Goal: Task Accomplishment & Management: Complete application form

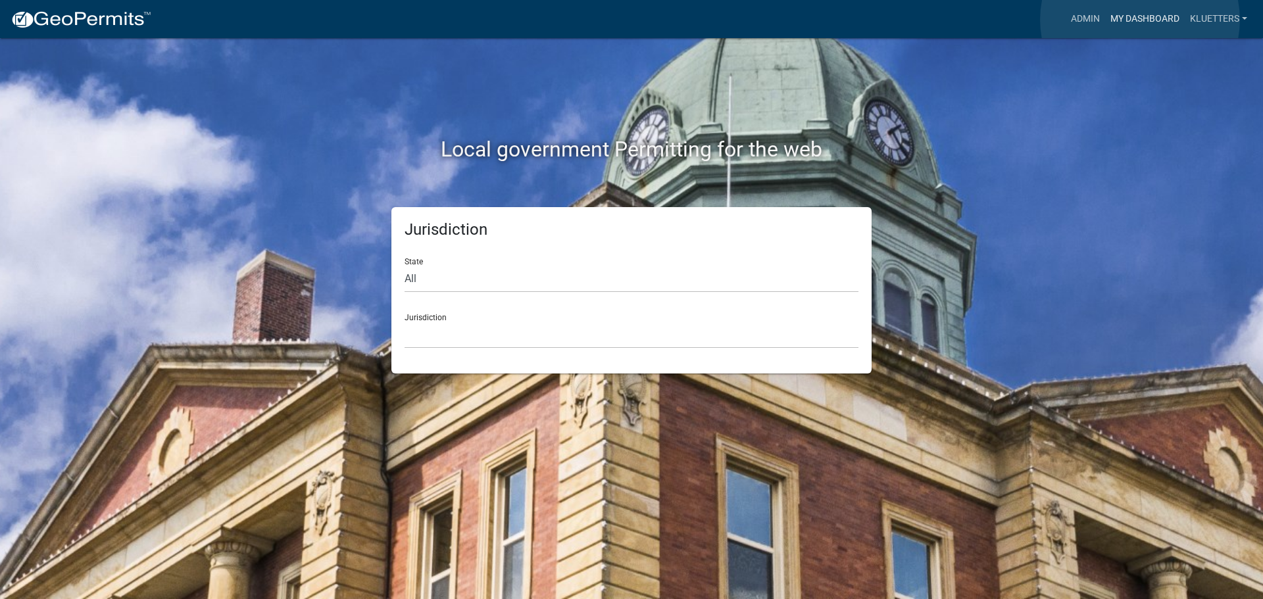
click at [1140, 20] on link "My Dashboard" at bounding box center [1145, 19] width 80 height 25
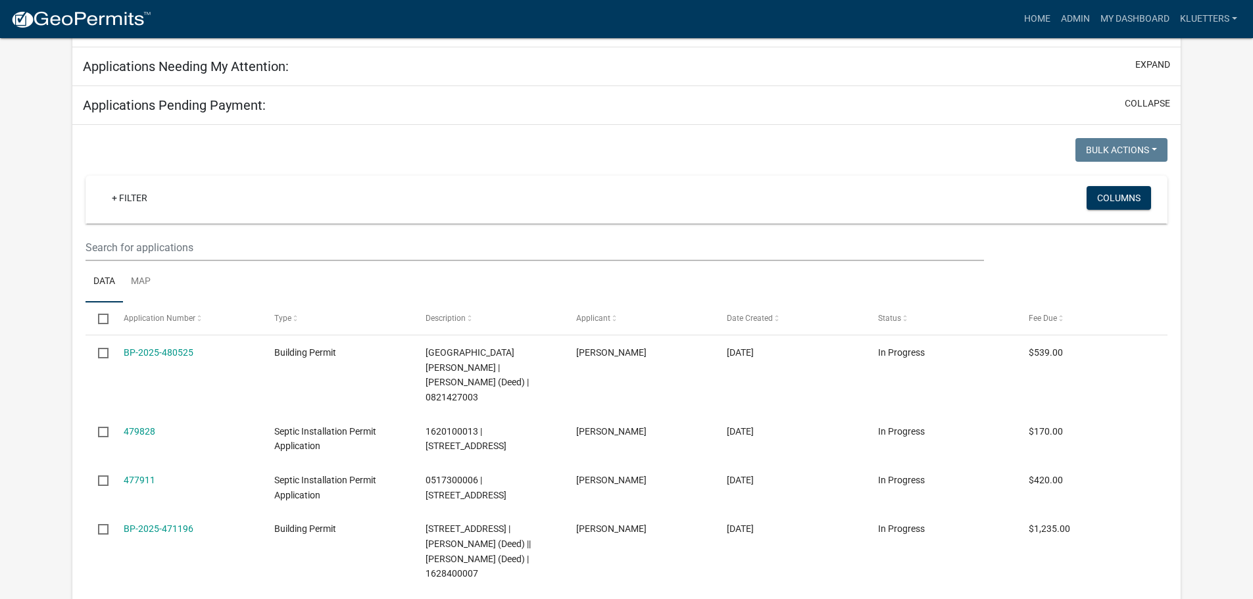
scroll to position [197, 0]
click at [196, 319] on span at bounding box center [199, 317] width 8 height 9
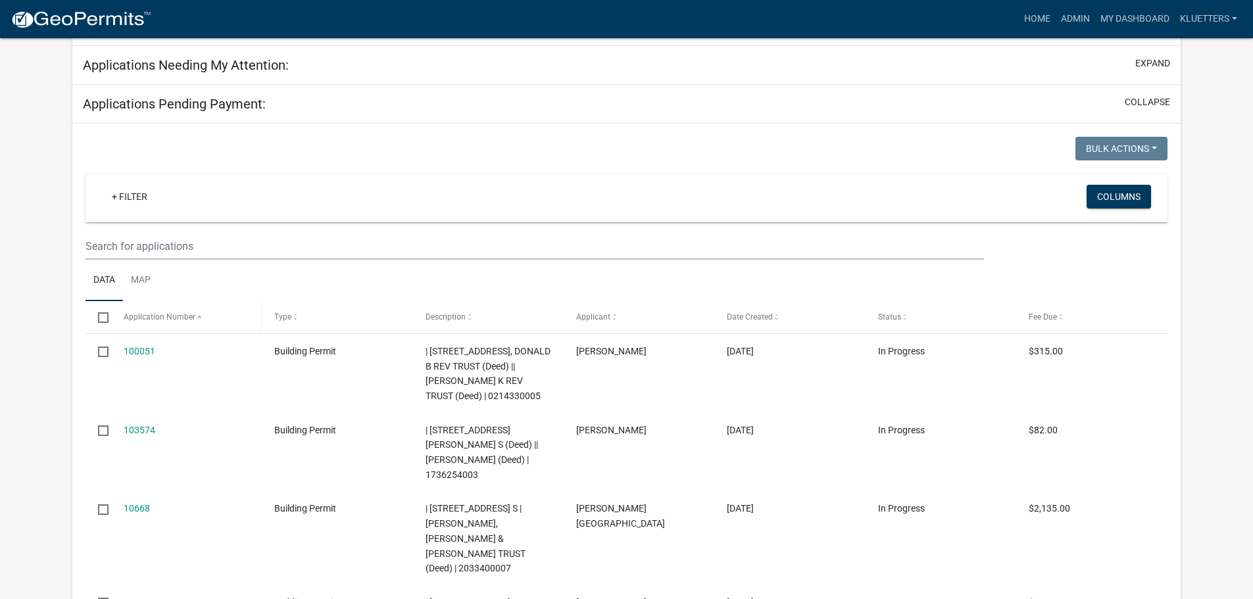
click at [196, 319] on span at bounding box center [199, 317] width 8 height 9
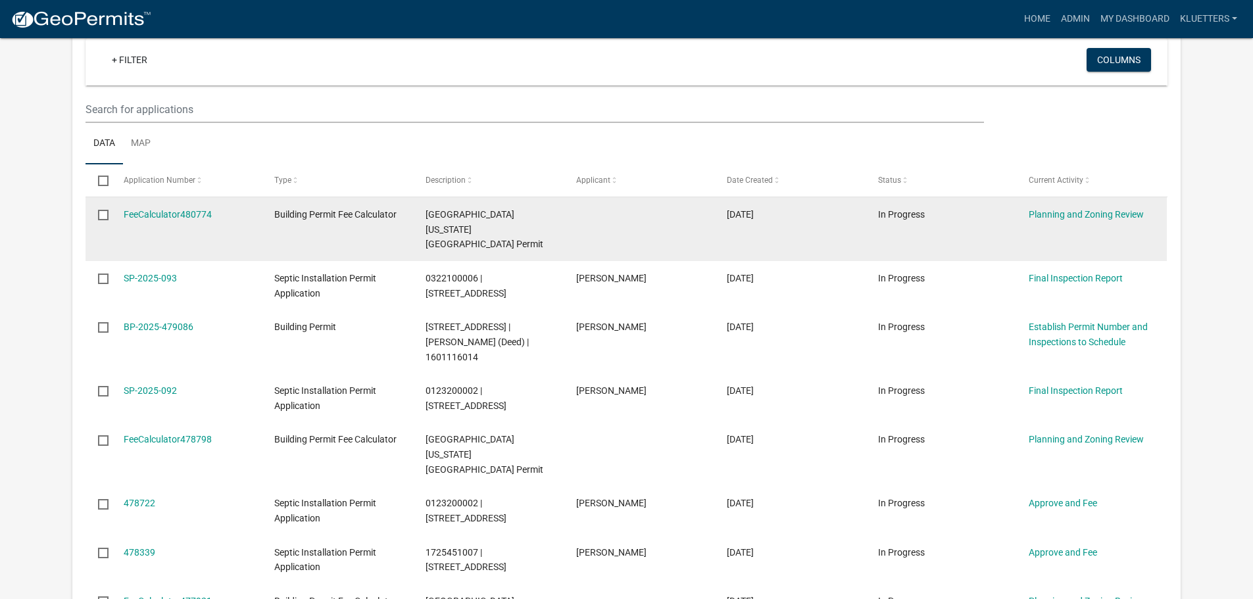
scroll to position [310, 0]
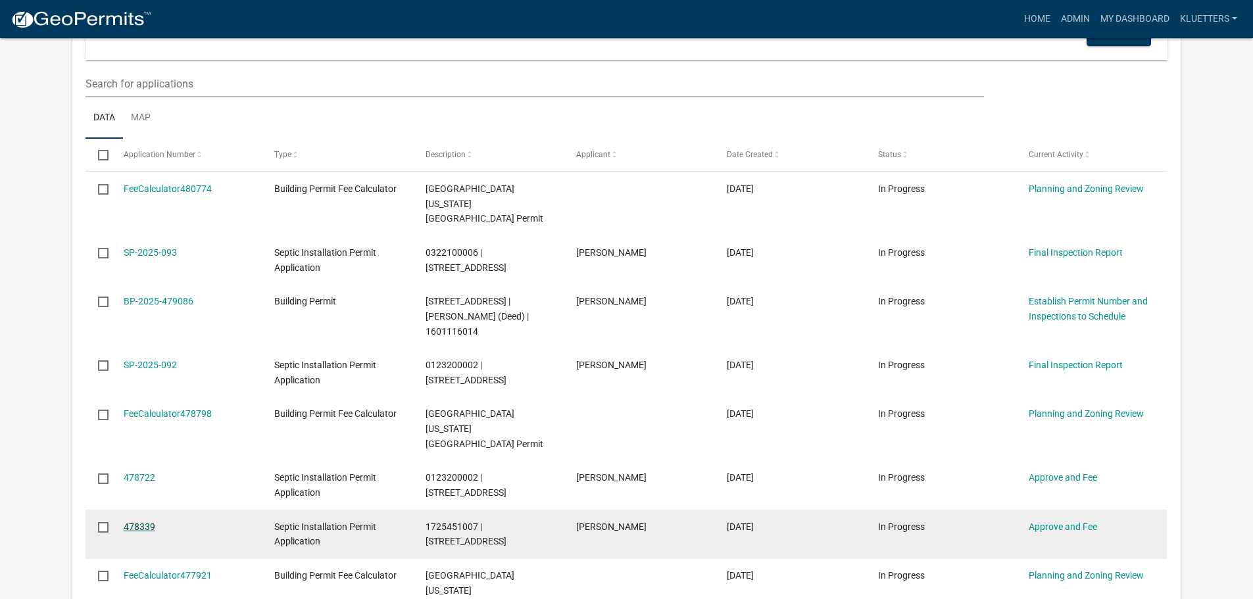
click at [147, 522] on link "478339" at bounding box center [140, 527] width 32 height 11
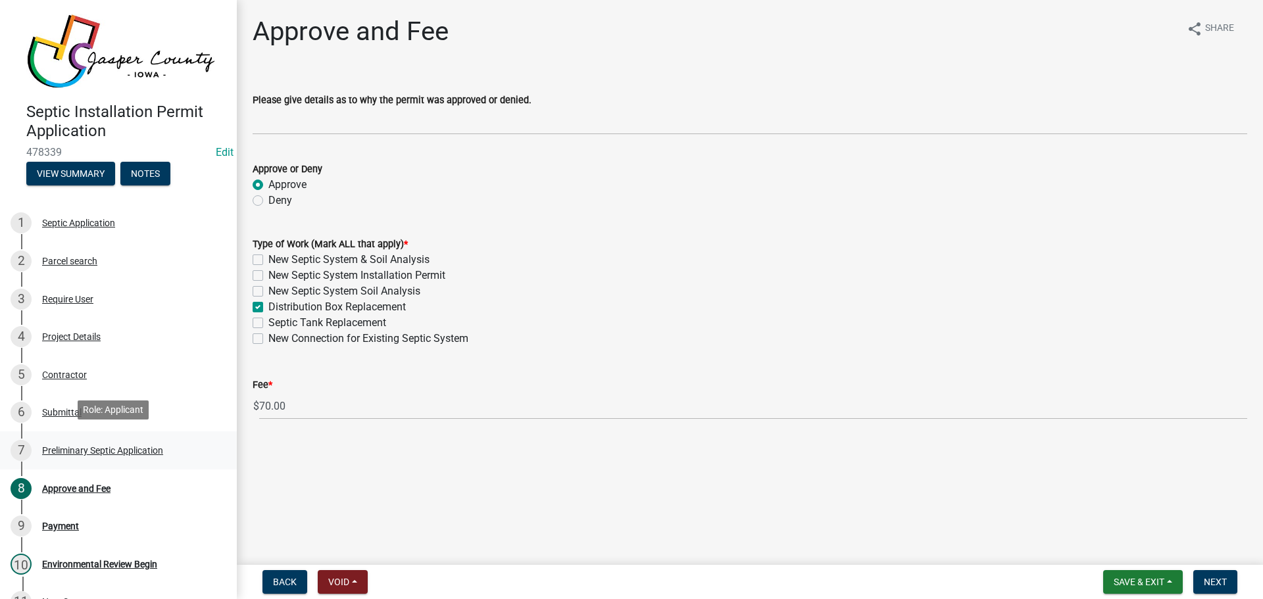
click at [148, 449] on div "Preliminary Septic Application" at bounding box center [102, 450] width 121 height 9
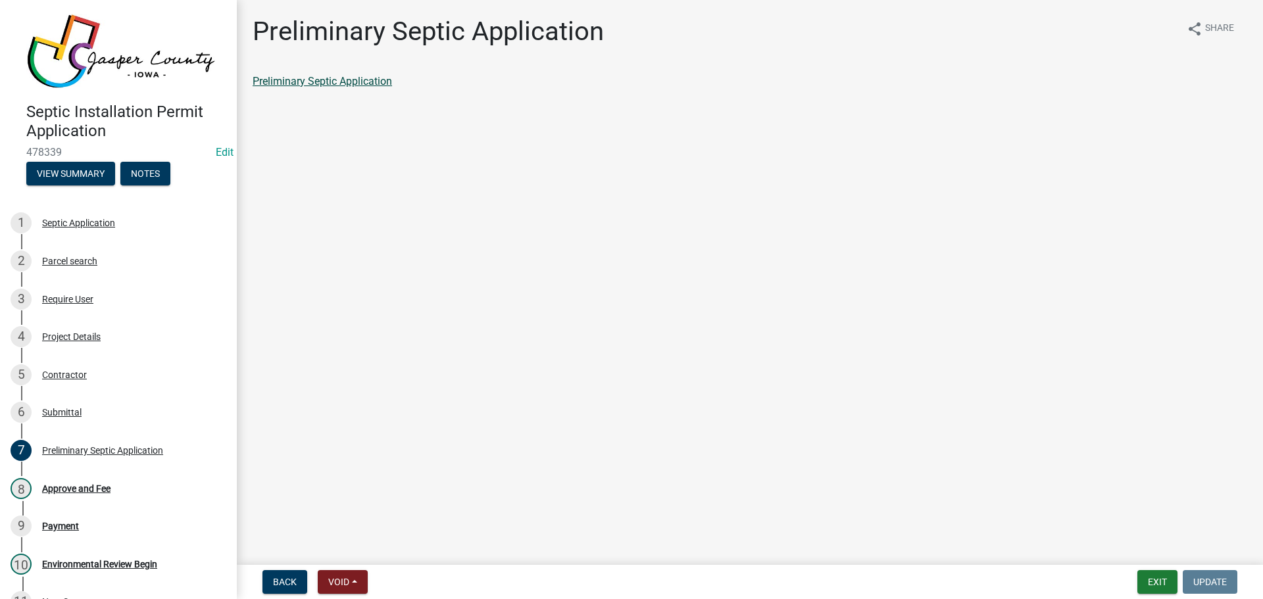
click at [340, 80] on link "Preliminary Septic Application" at bounding box center [322, 81] width 139 height 12
click at [86, 486] on div "Approve and Fee" at bounding box center [76, 488] width 68 height 9
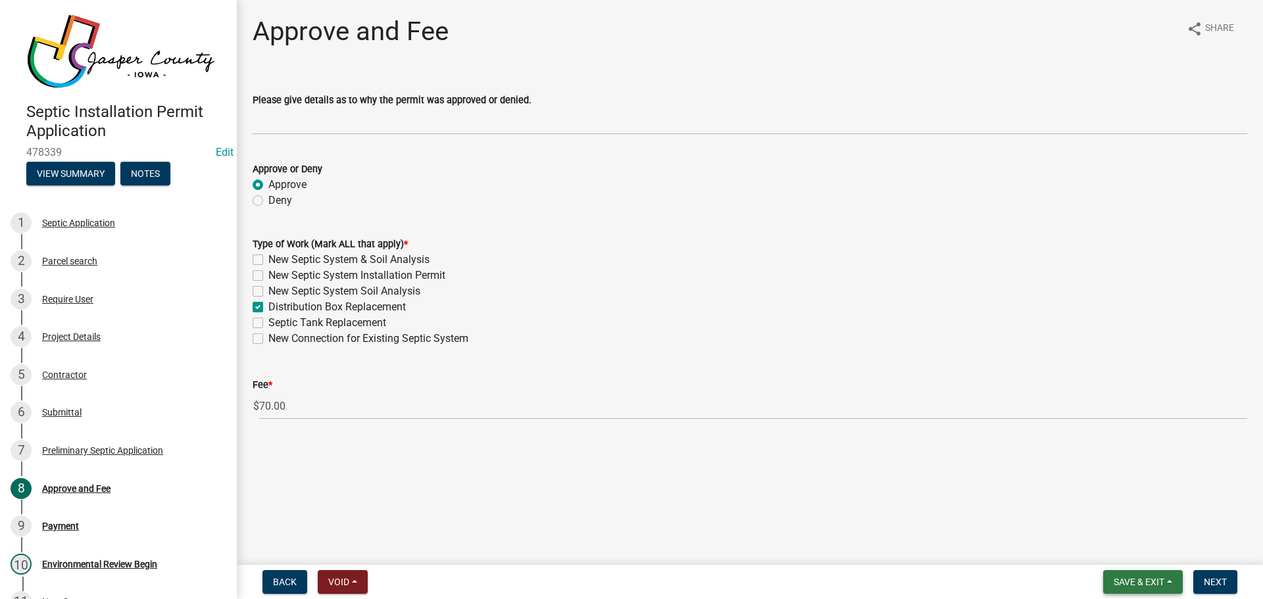
click at [1143, 582] on span "Save & Exit" at bounding box center [1139, 582] width 51 height 11
click at [1126, 552] on button "Save & Exit" at bounding box center [1130, 548] width 105 height 32
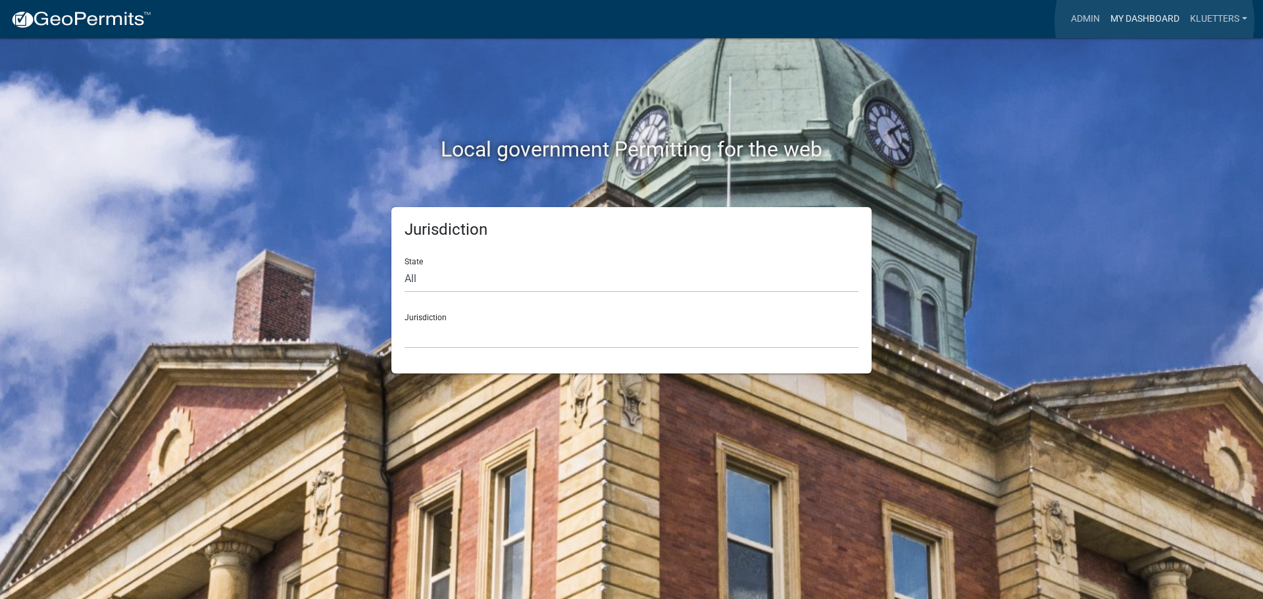
click at [1155, 22] on link "My Dashboard" at bounding box center [1145, 19] width 80 height 25
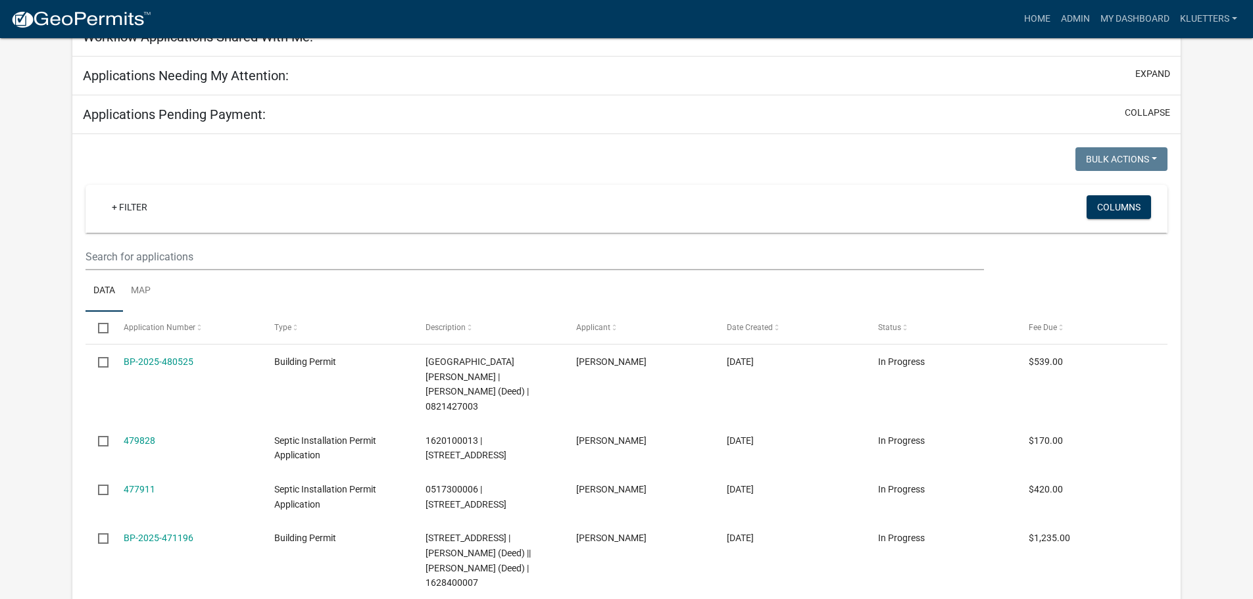
scroll to position [236, 0]
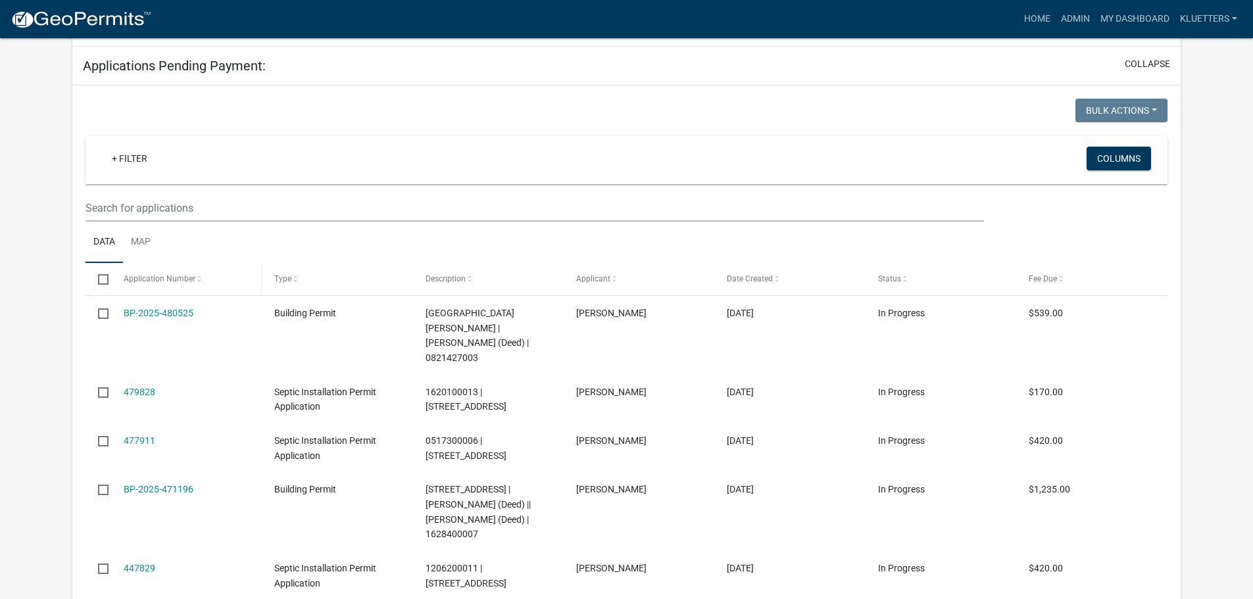
click at [195, 279] on span at bounding box center [199, 279] width 8 height 9
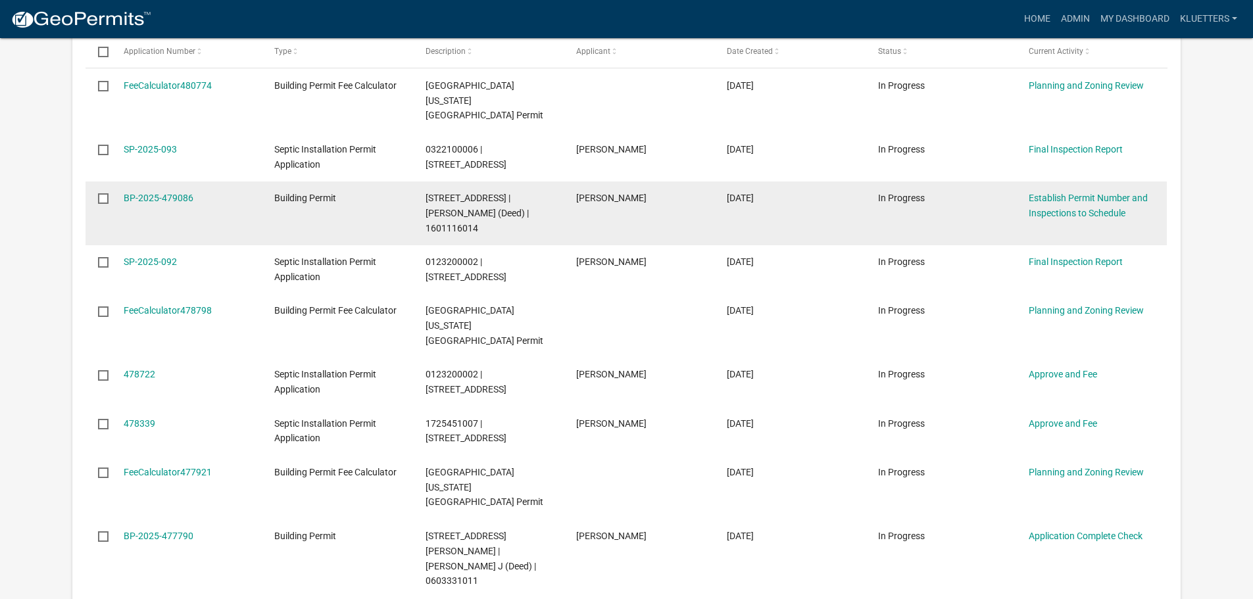
scroll to position [418, 0]
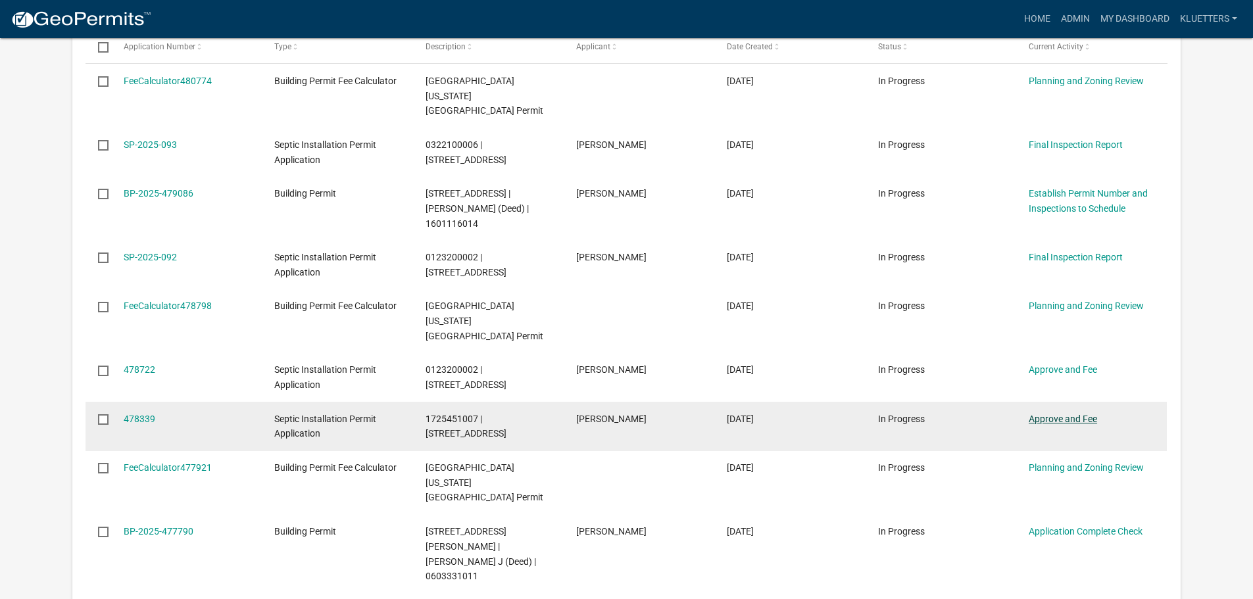
click at [1049, 414] on link "Approve and Fee" at bounding box center [1063, 419] width 68 height 11
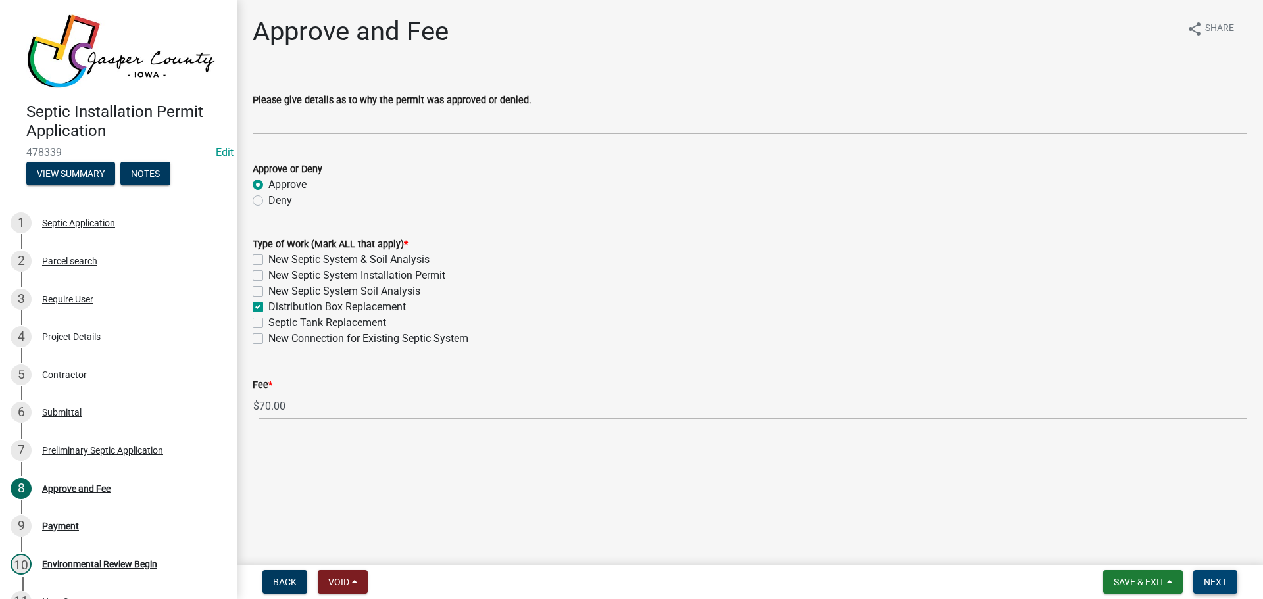
click at [1208, 584] on span "Next" at bounding box center [1215, 582] width 23 height 11
